Goal: Transaction & Acquisition: Download file/media

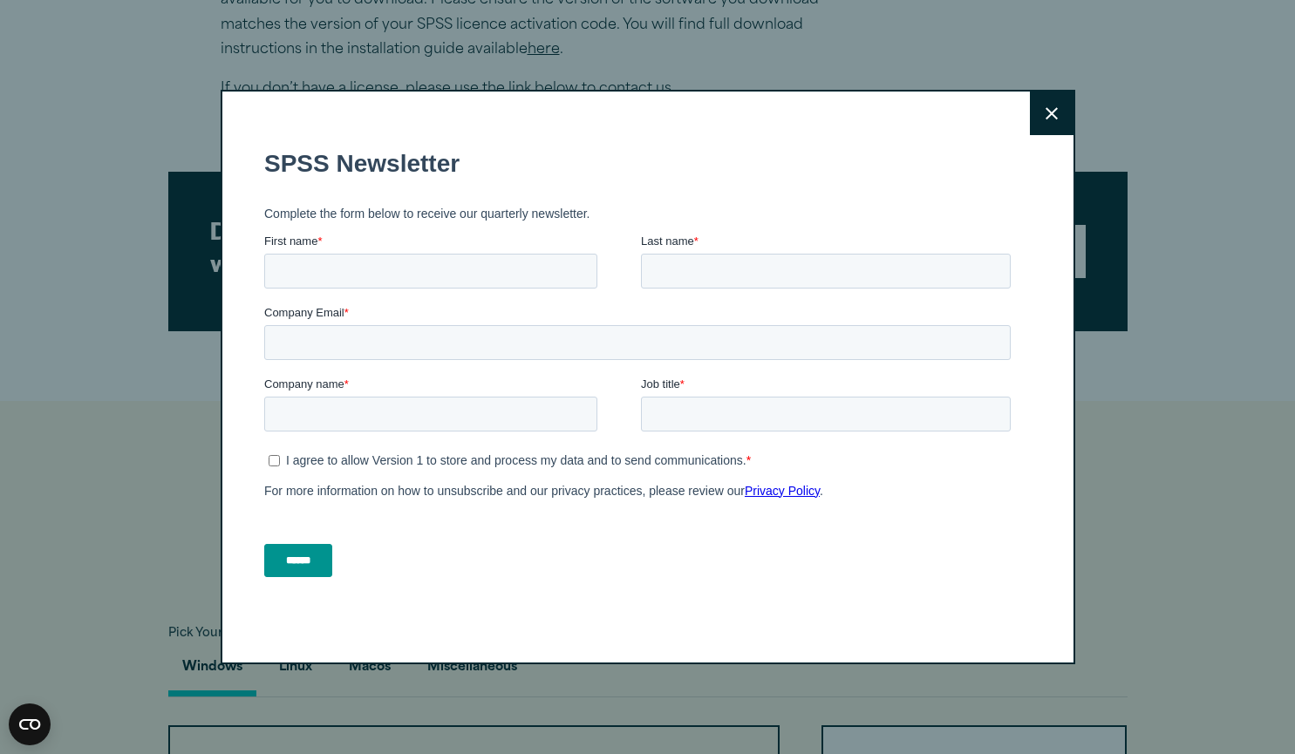
scroll to position [911, 0]
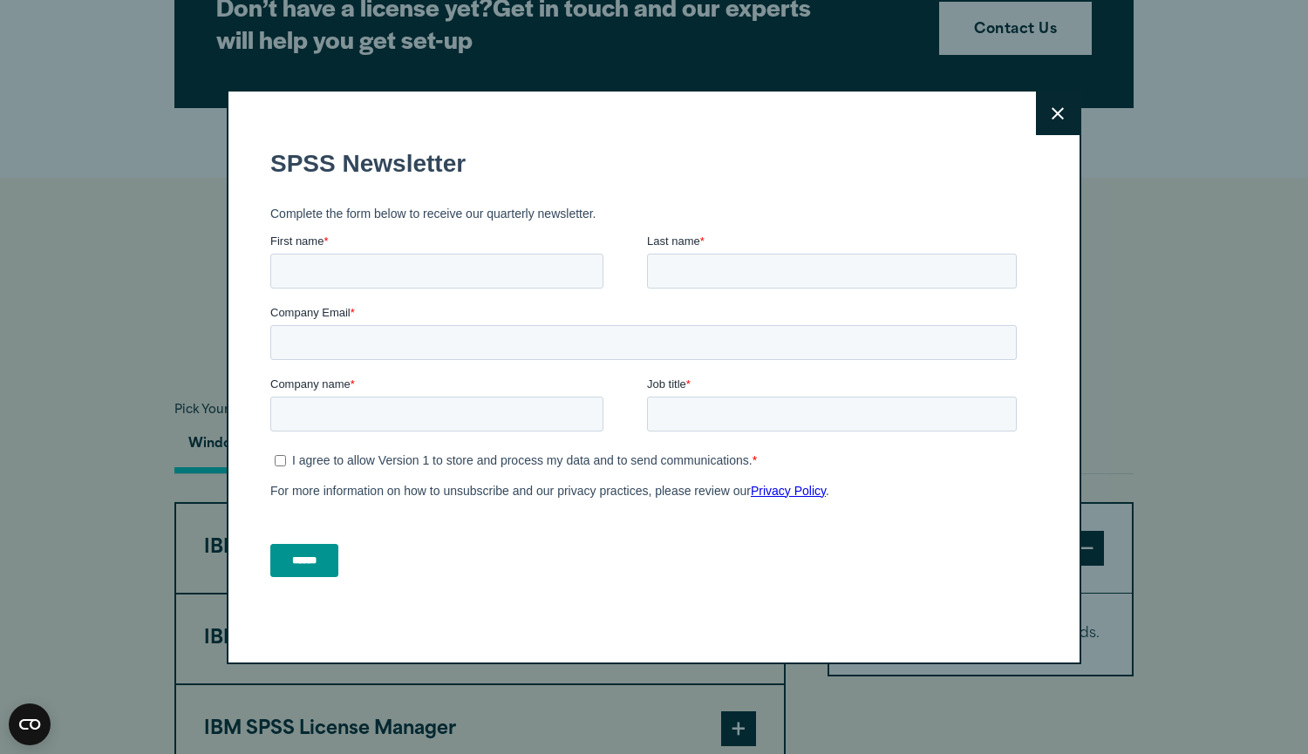
click at [1050, 125] on button "Close" at bounding box center [1058, 114] width 44 height 44
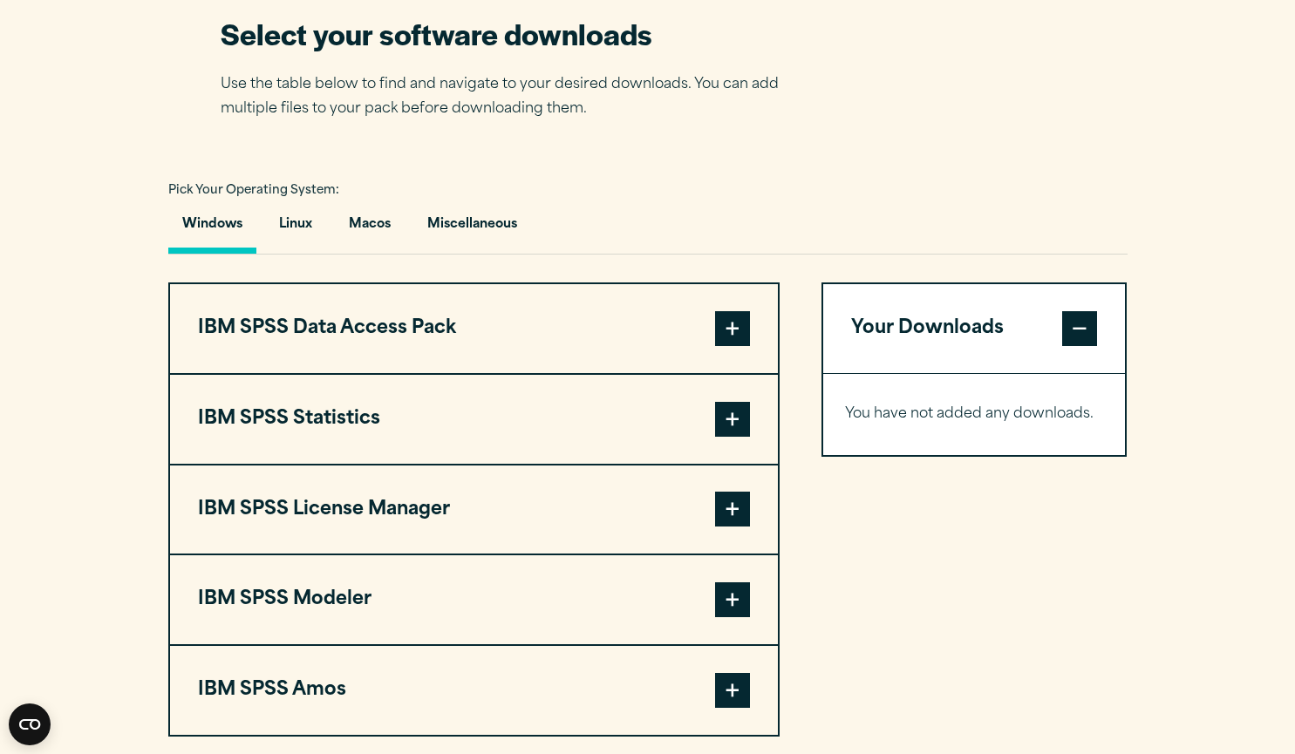
scroll to position [1131, 0]
click at [414, 433] on button "IBM SPSS Statistics" at bounding box center [474, 418] width 608 height 89
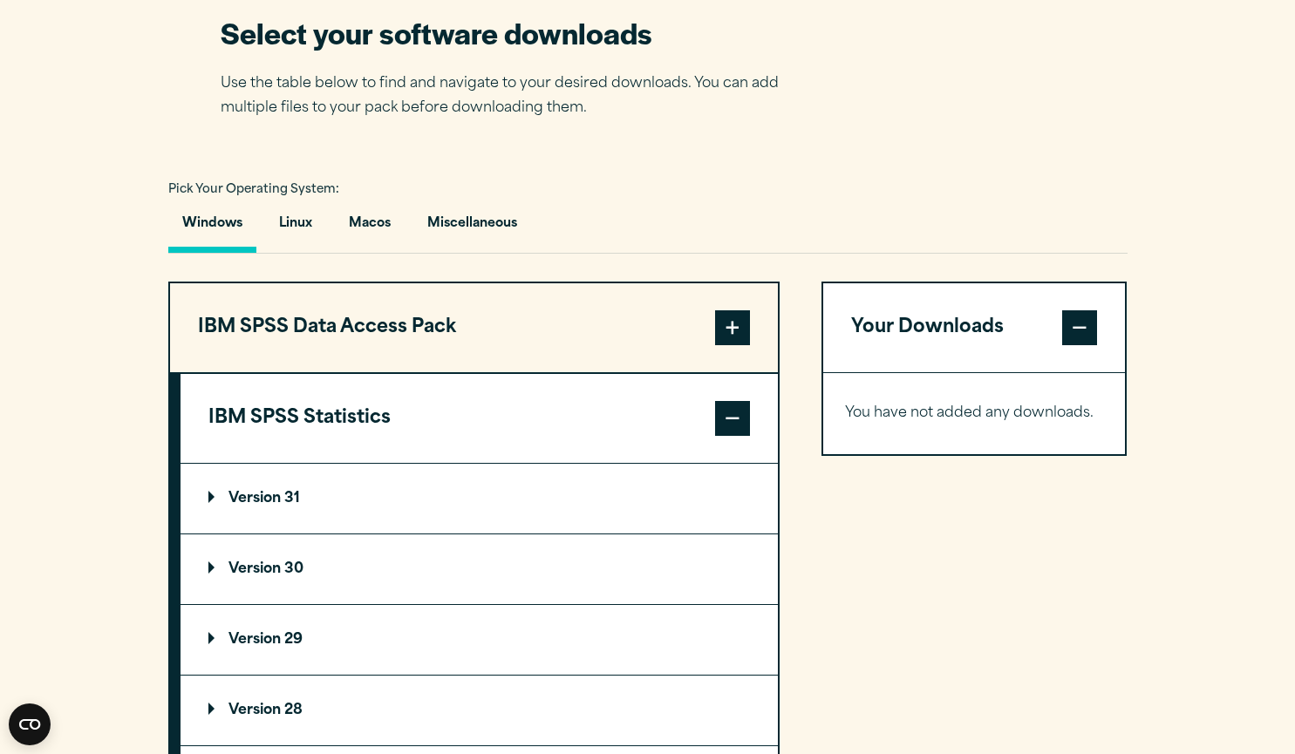
click at [262, 502] on p "Version 31" at bounding box center [254, 499] width 92 height 14
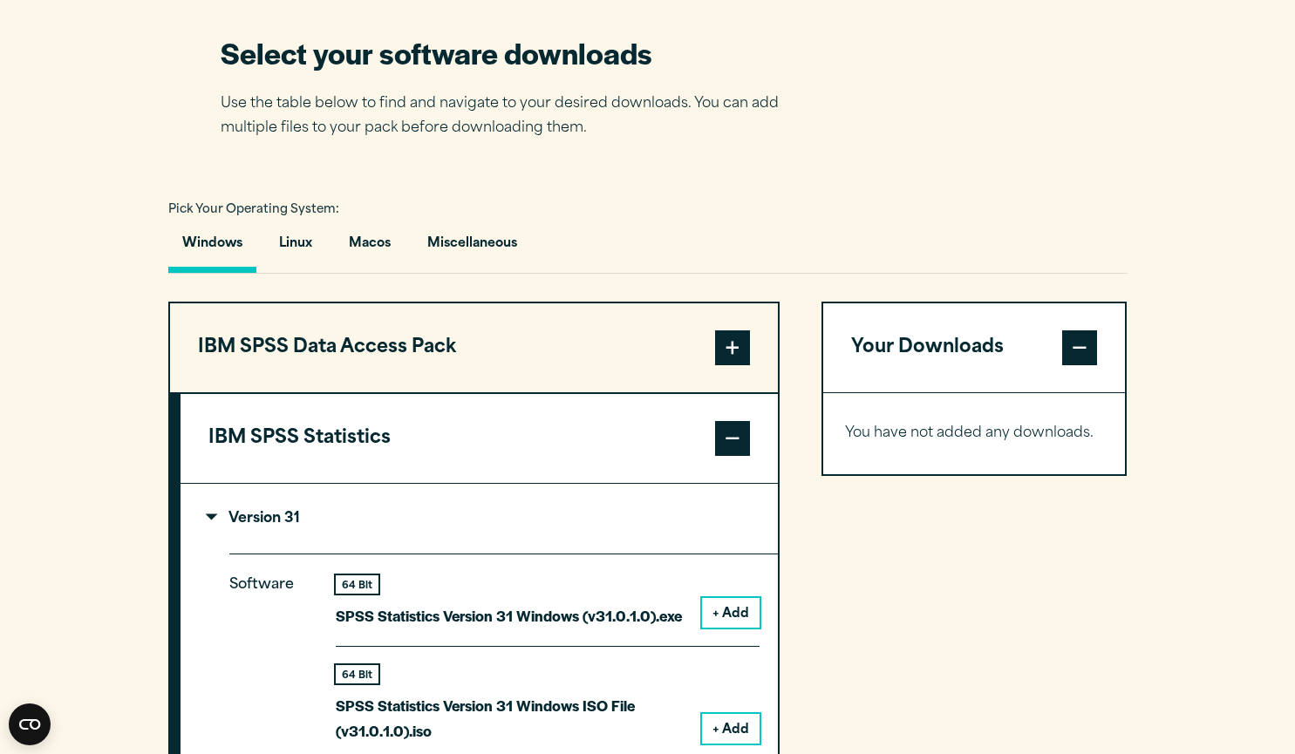
scroll to position [1107, 0]
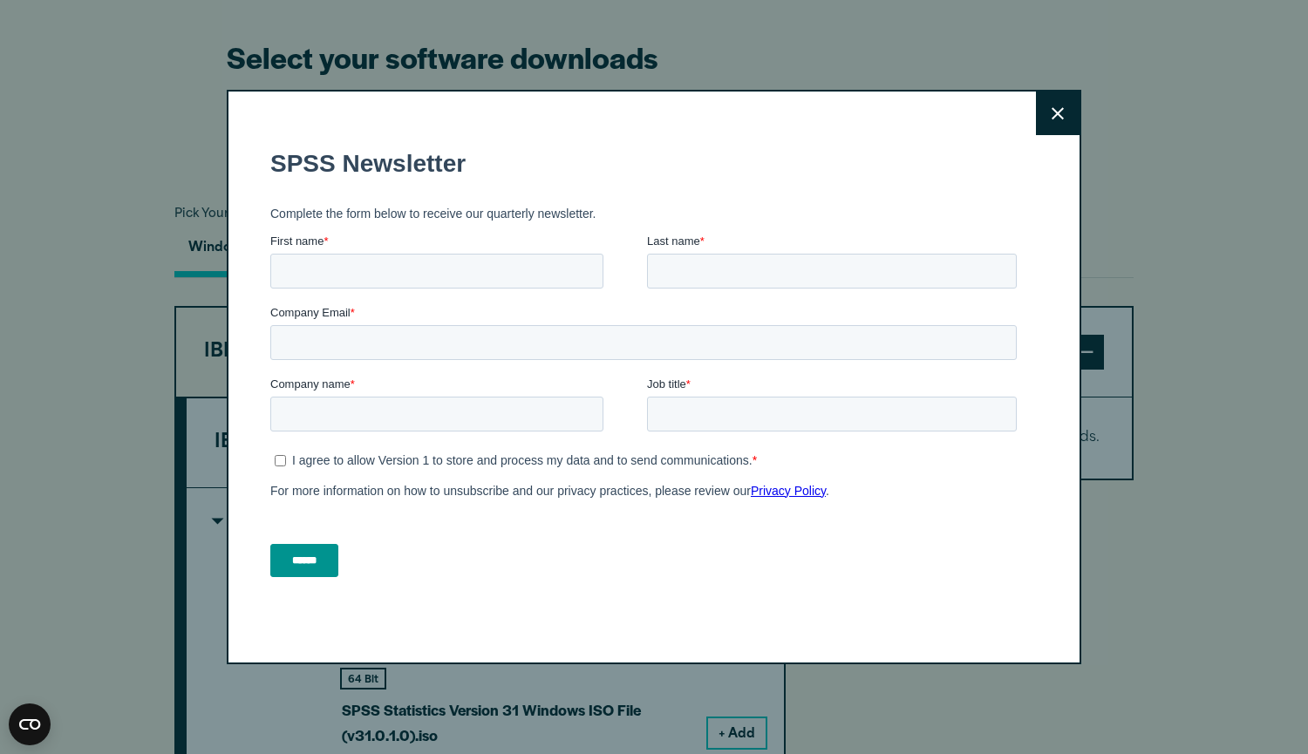
click at [1055, 119] on icon at bounding box center [1058, 113] width 12 height 12
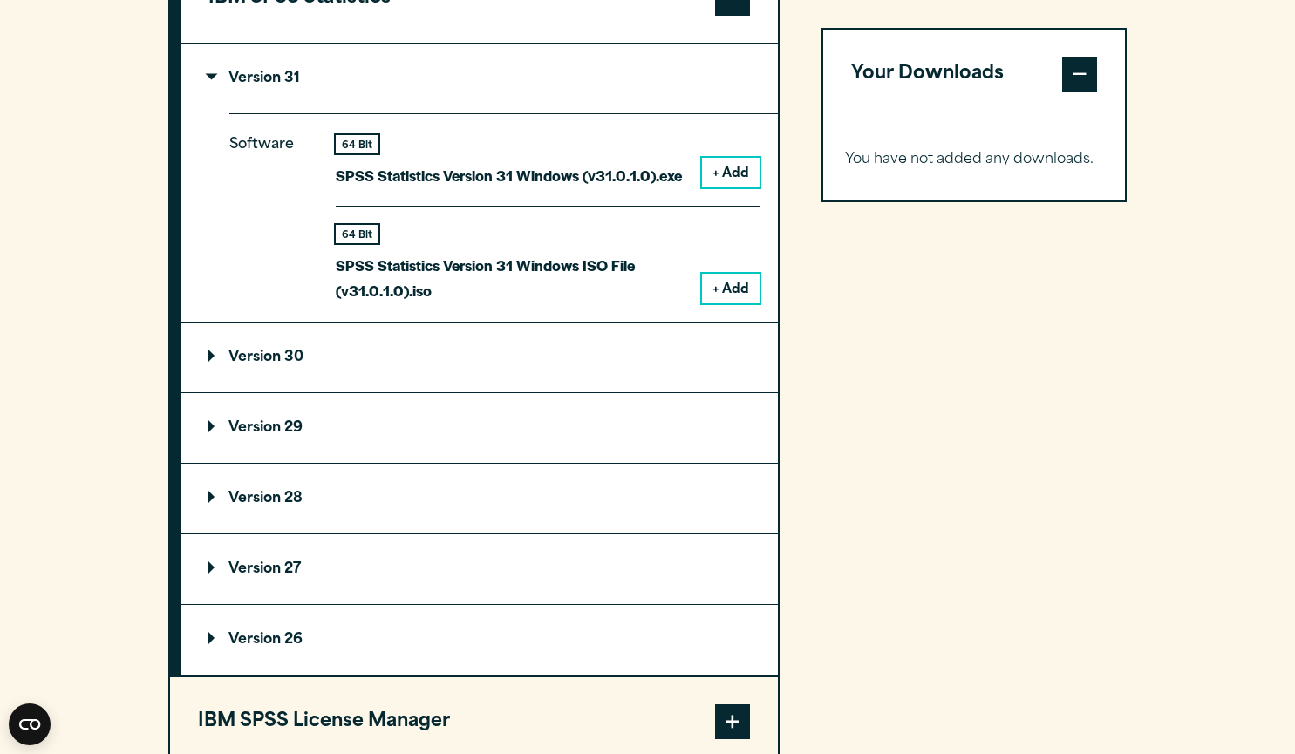
scroll to position [1558, 0]
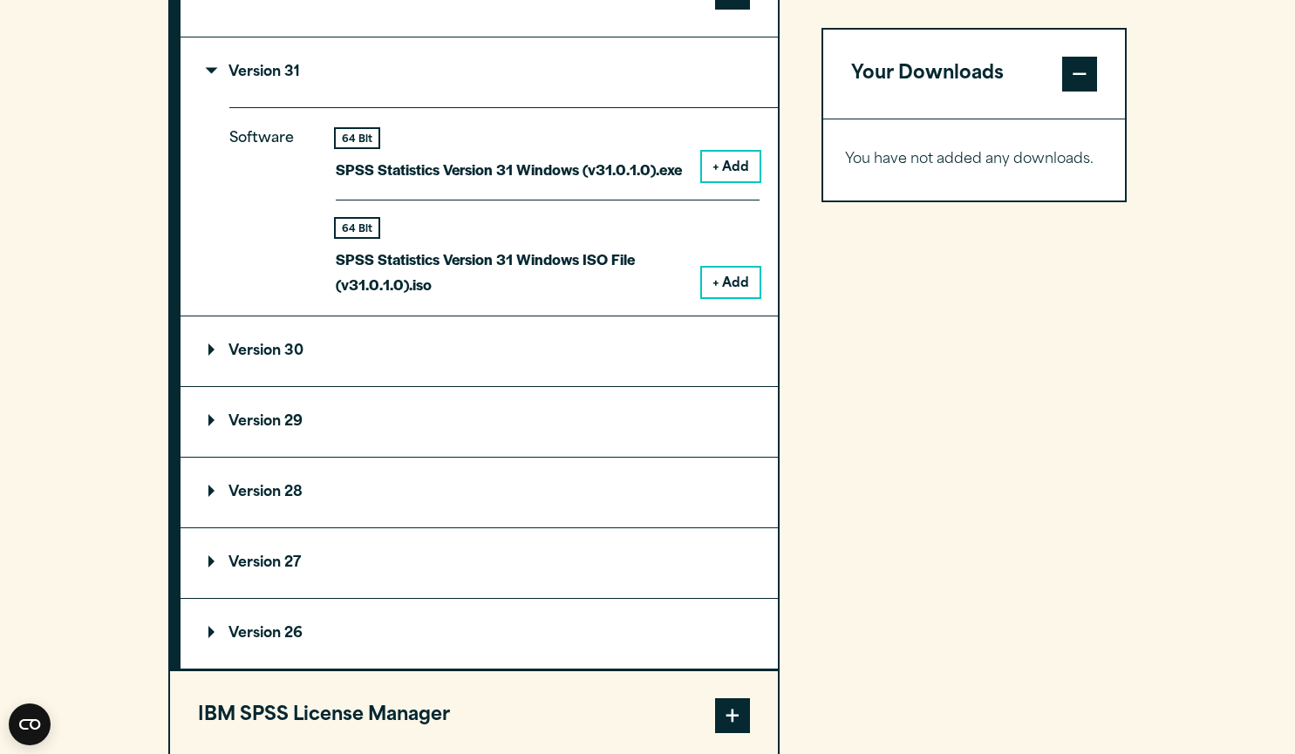
click at [522, 177] on p "SPSS Statistics Version 31 Windows (v31.0.1.0).exe" at bounding box center [509, 169] width 346 height 25
click at [460, 165] on p "SPSS Statistics Version 31 Windows (v31.0.1.0).exe" at bounding box center [509, 169] width 346 height 25
click at [751, 165] on button "+ Add" at bounding box center [731, 167] width 58 height 30
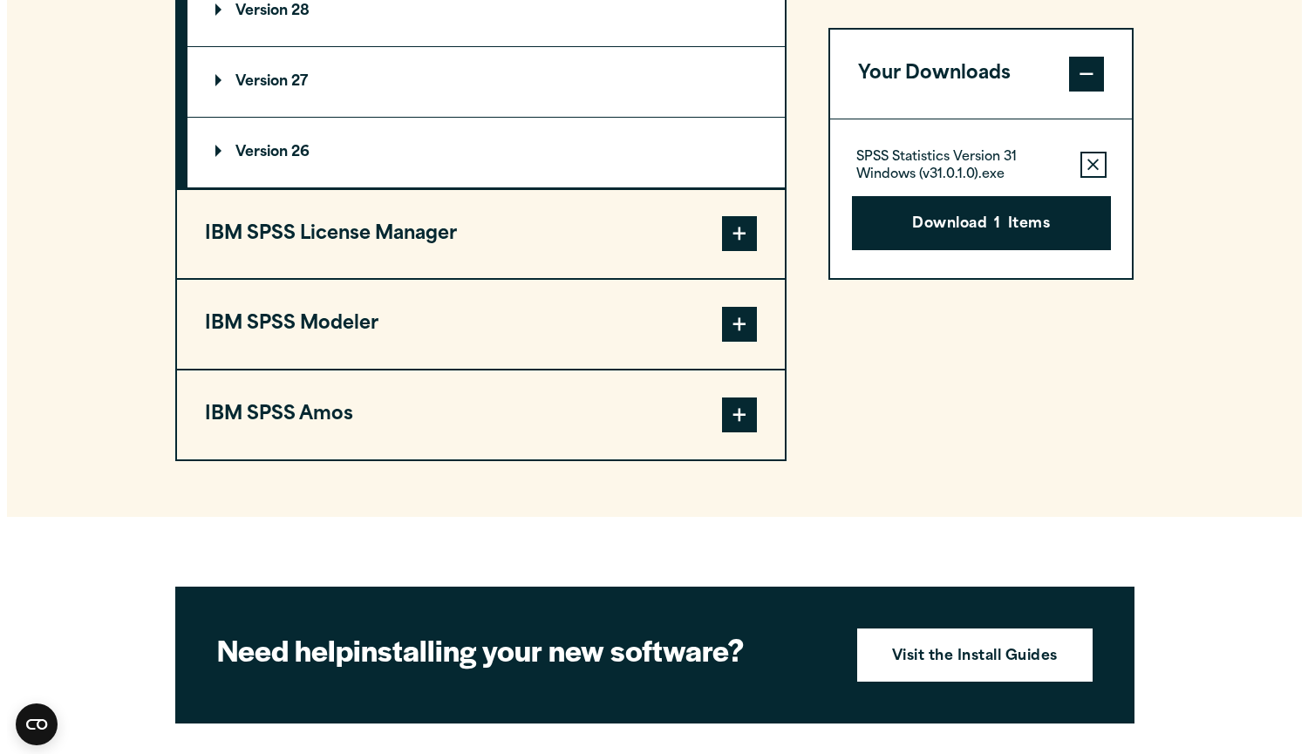
scroll to position [2064, 0]
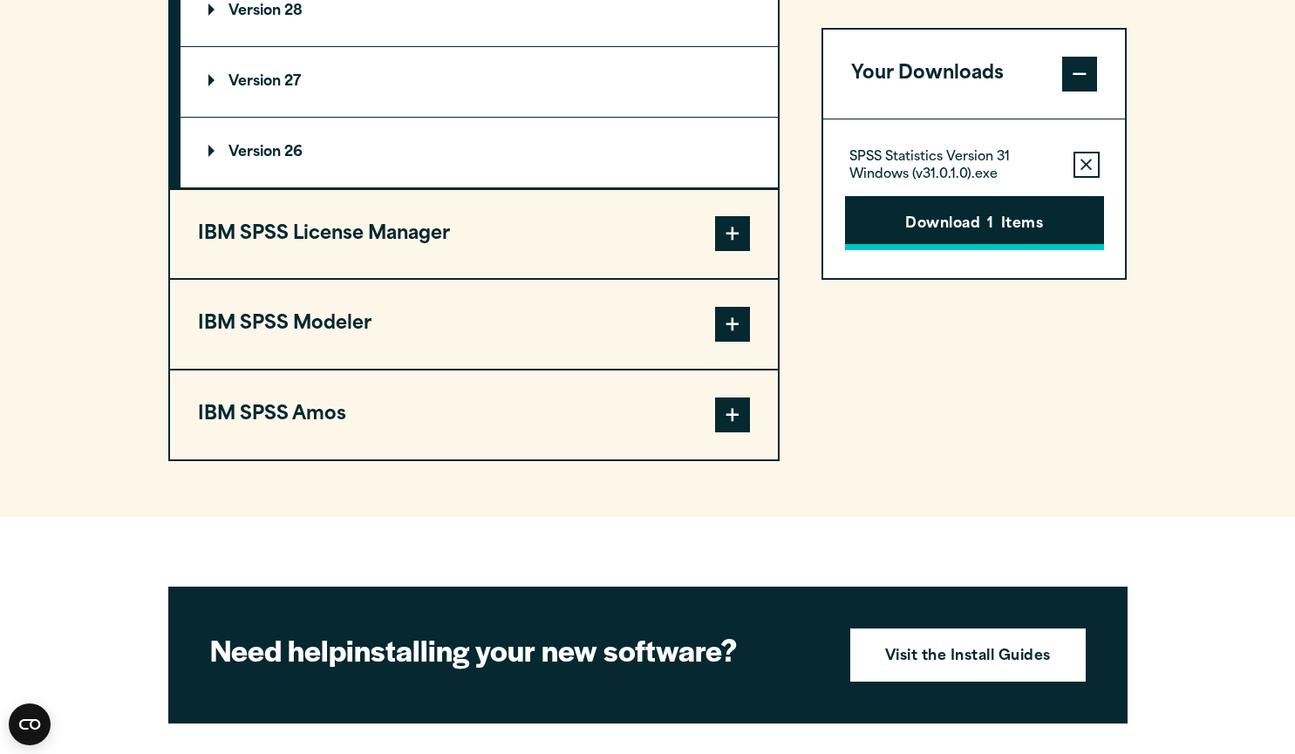
click at [940, 227] on button "Download 1 Items" at bounding box center [974, 223] width 259 height 54
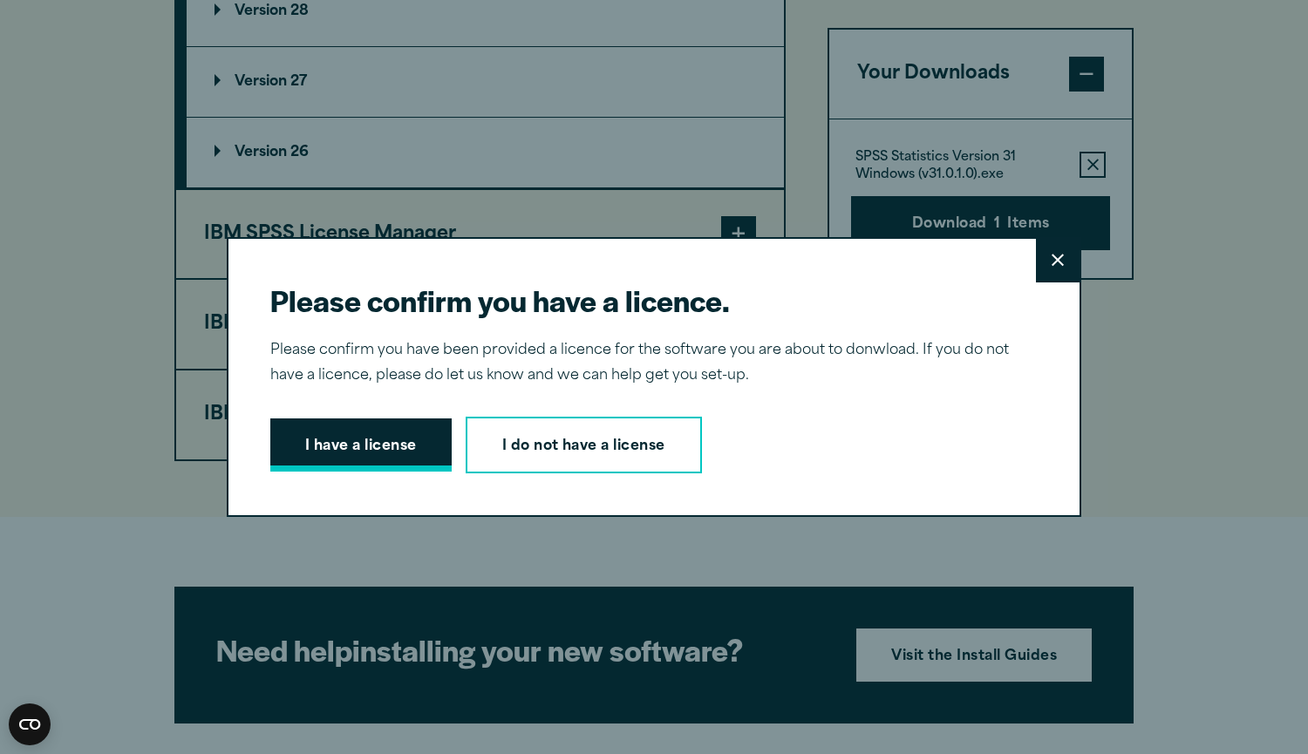
click at [366, 453] on button "I have a license" at bounding box center [360, 446] width 181 height 54
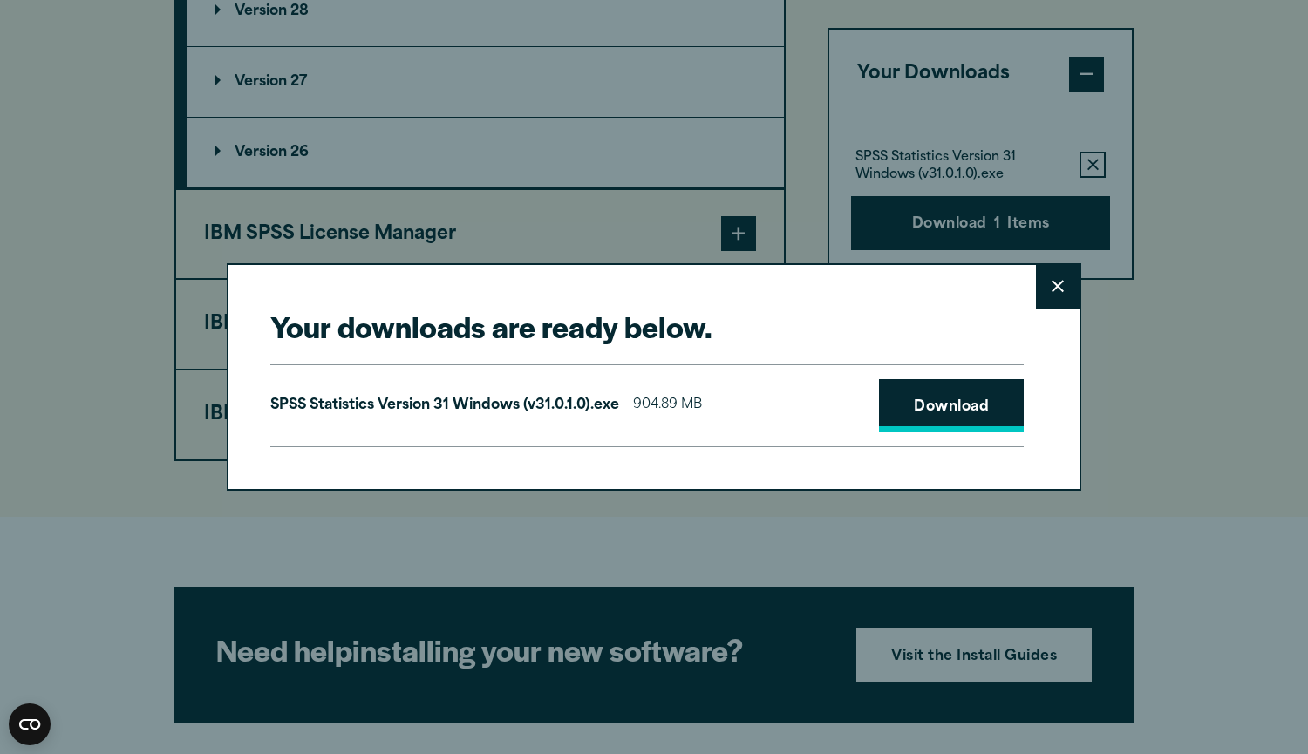
click at [952, 413] on link "Download" at bounding box center [951, 406] width 145 height 54
